Goal: Check status: Check status

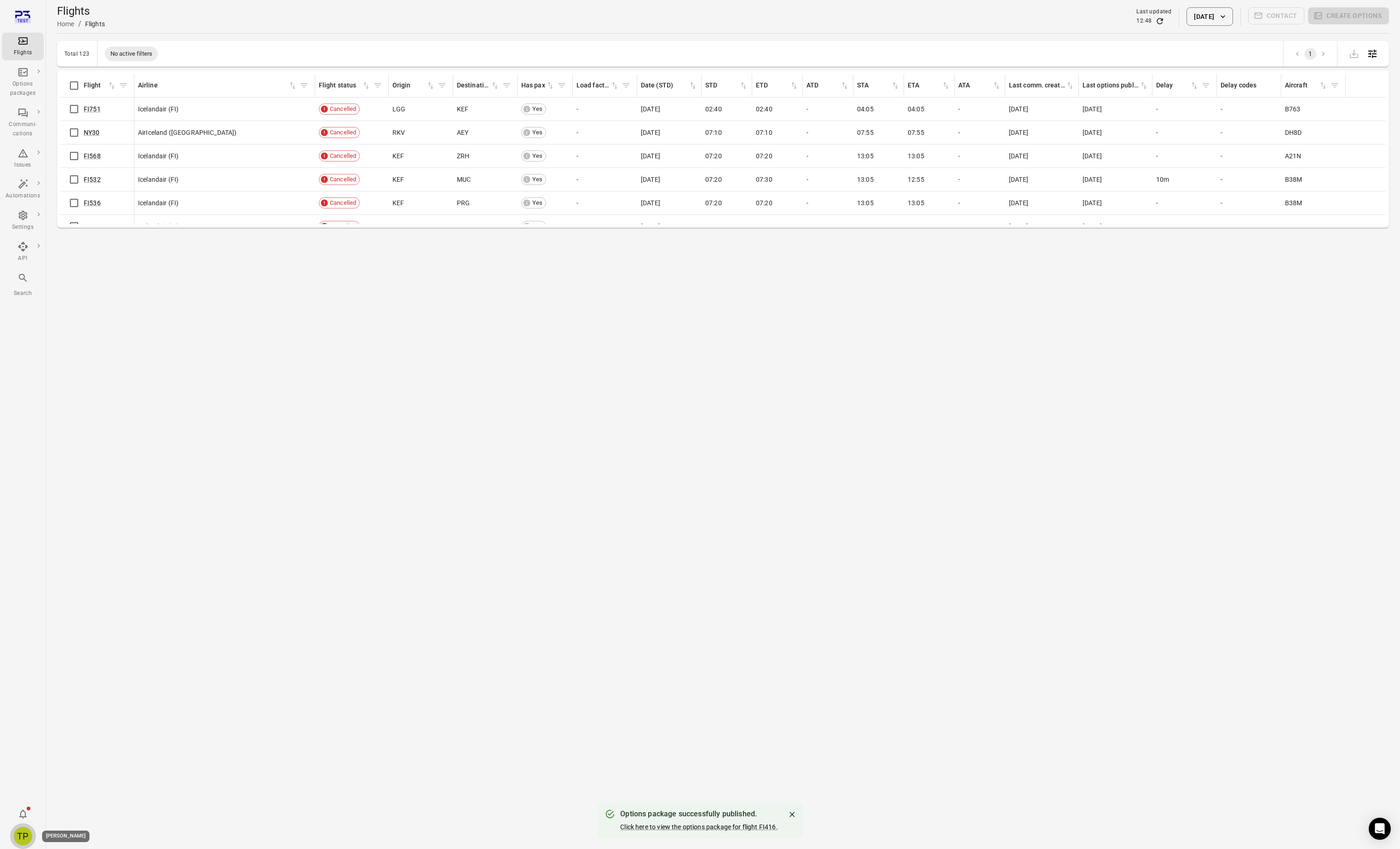
click at [28, 236] on div "TP" at bounding box center [23, 836] width 18 height 18
click at [60, 236] on button "Log out" at bounding box center [70, 834] width 69 height 17
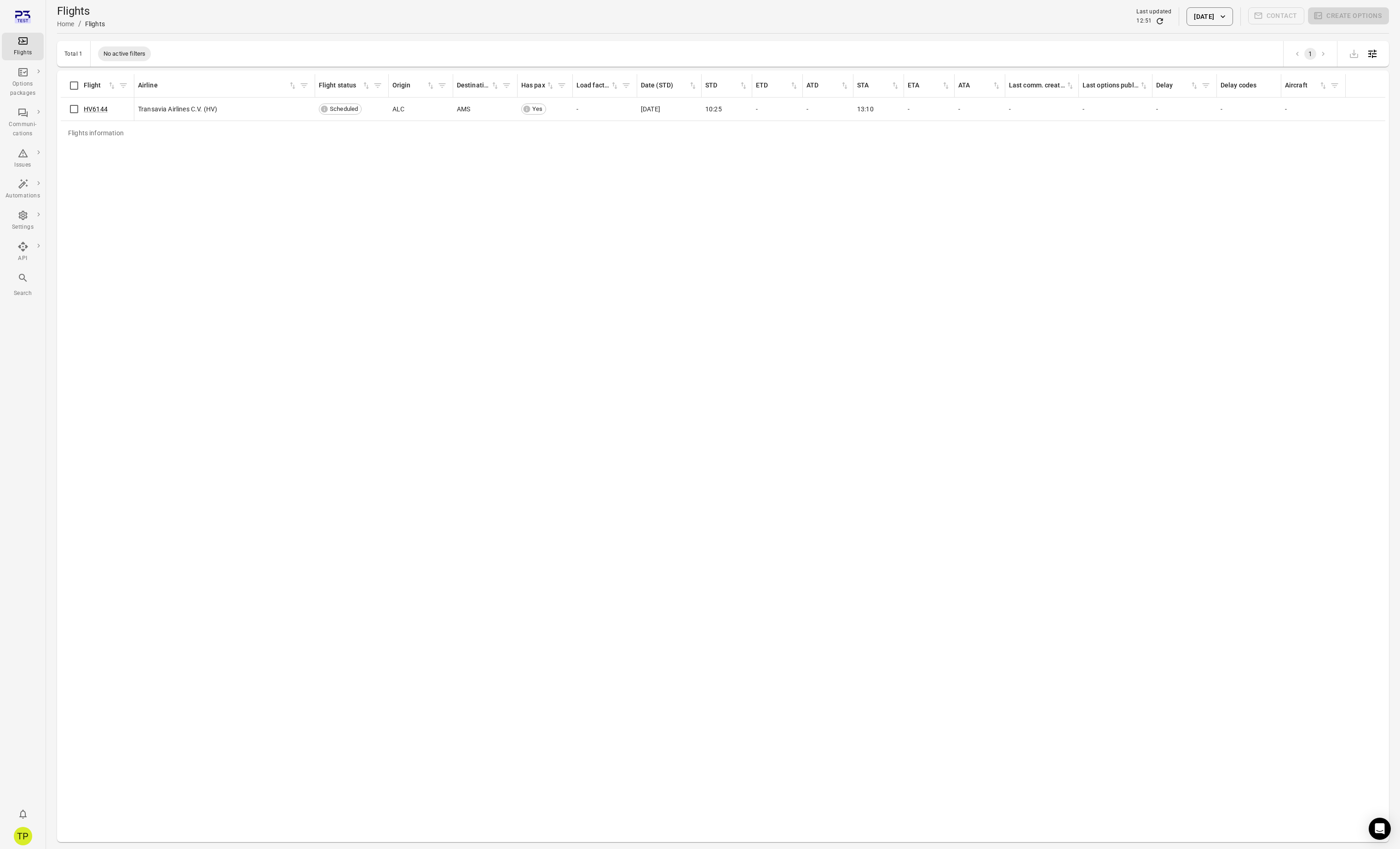
click at [1202, 20] on button "[DATE]" at bounding box center [1209, 16] width 46 height 18
click at [1218, 136] on button "16" at bounding box center [1219, 139] width 17 height 17
click at [1279, 225] on button "Apply" at bounding box center [1272, 226] width 31 height 19
